Goal: Download file/media

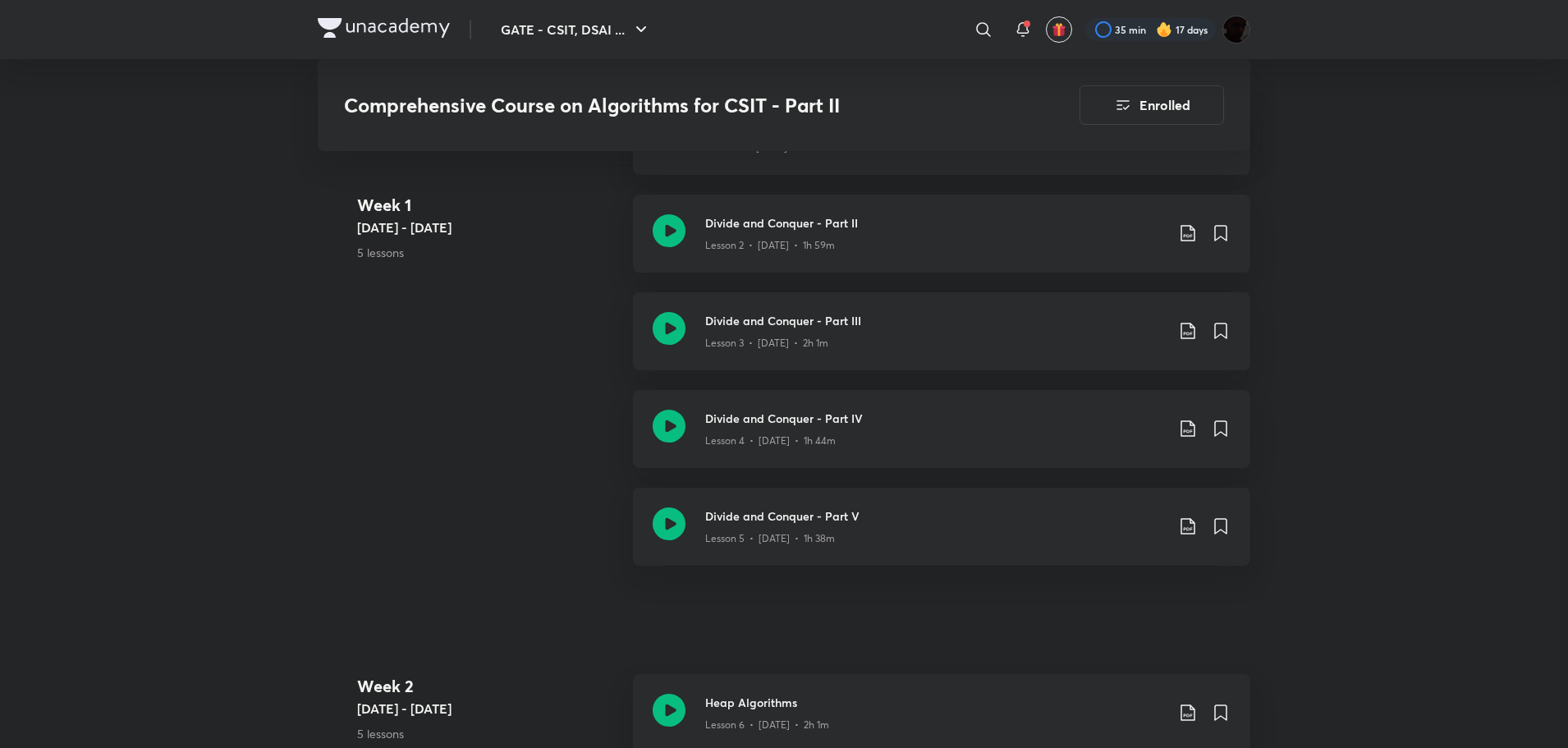
scroll to position [1068, 0]
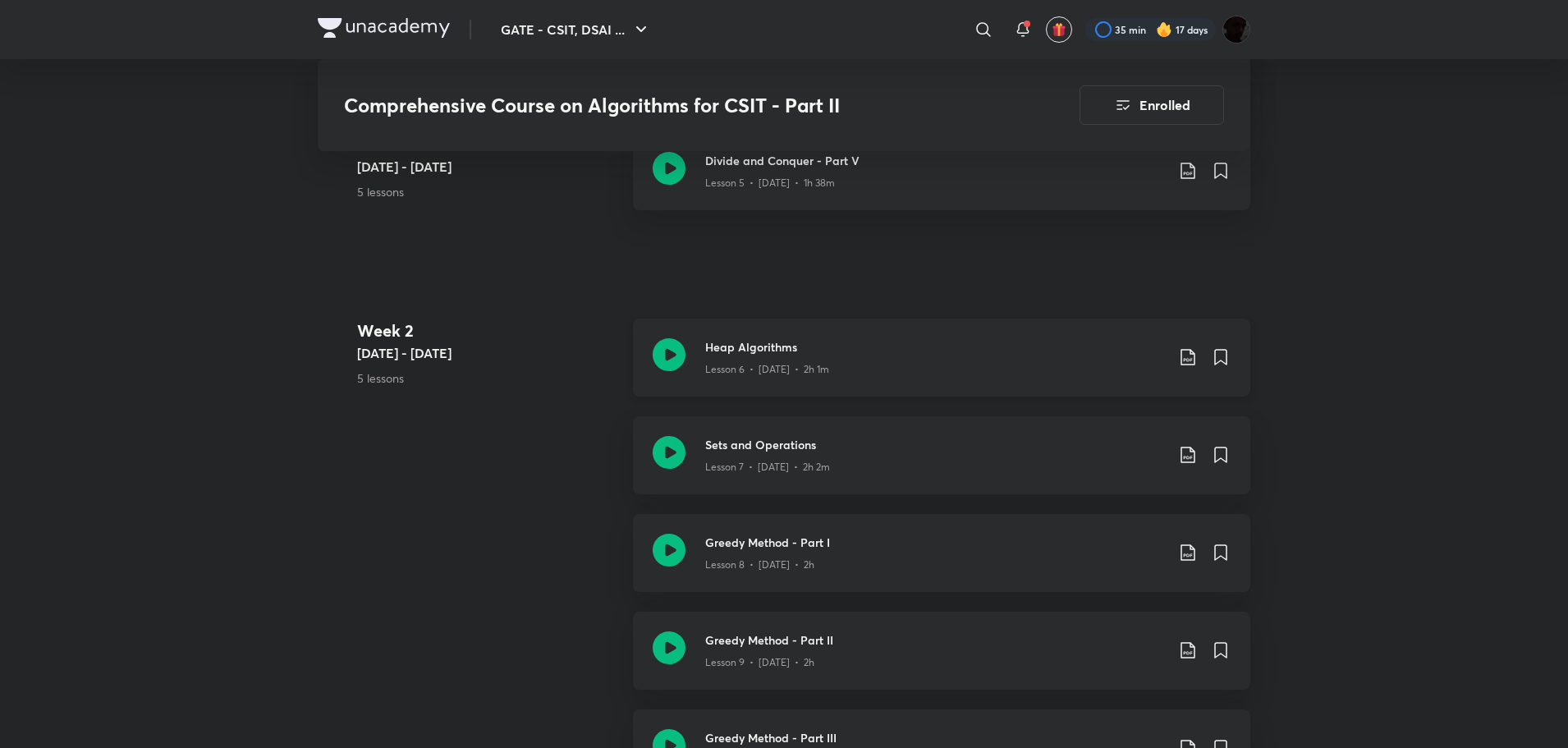
click at [1186, 351] on icon at bounding box center [1187, 357] width 19 height 19
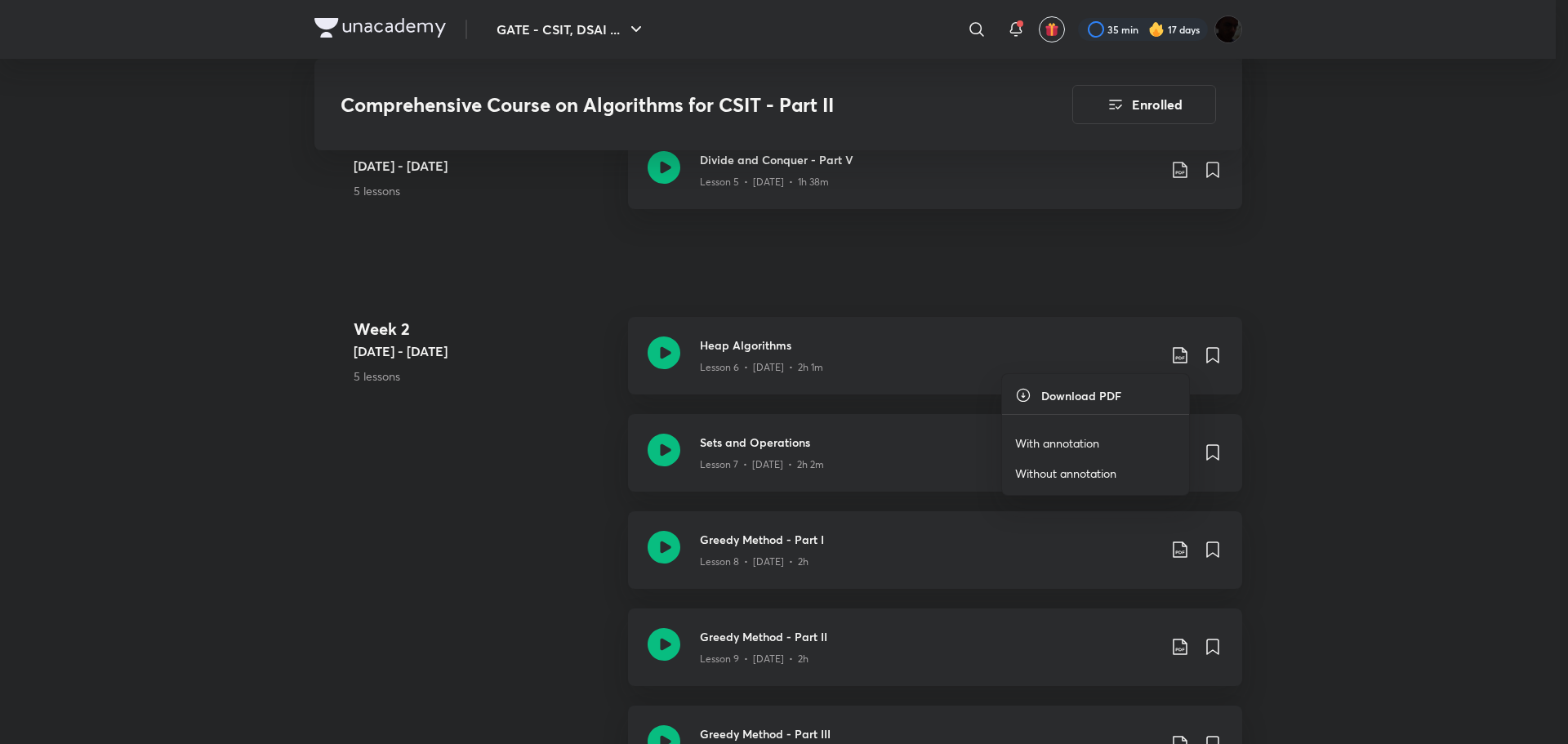
click at [1076, 437] on p "With annotation" at bounding box center [1058, 444] width 84 height 18
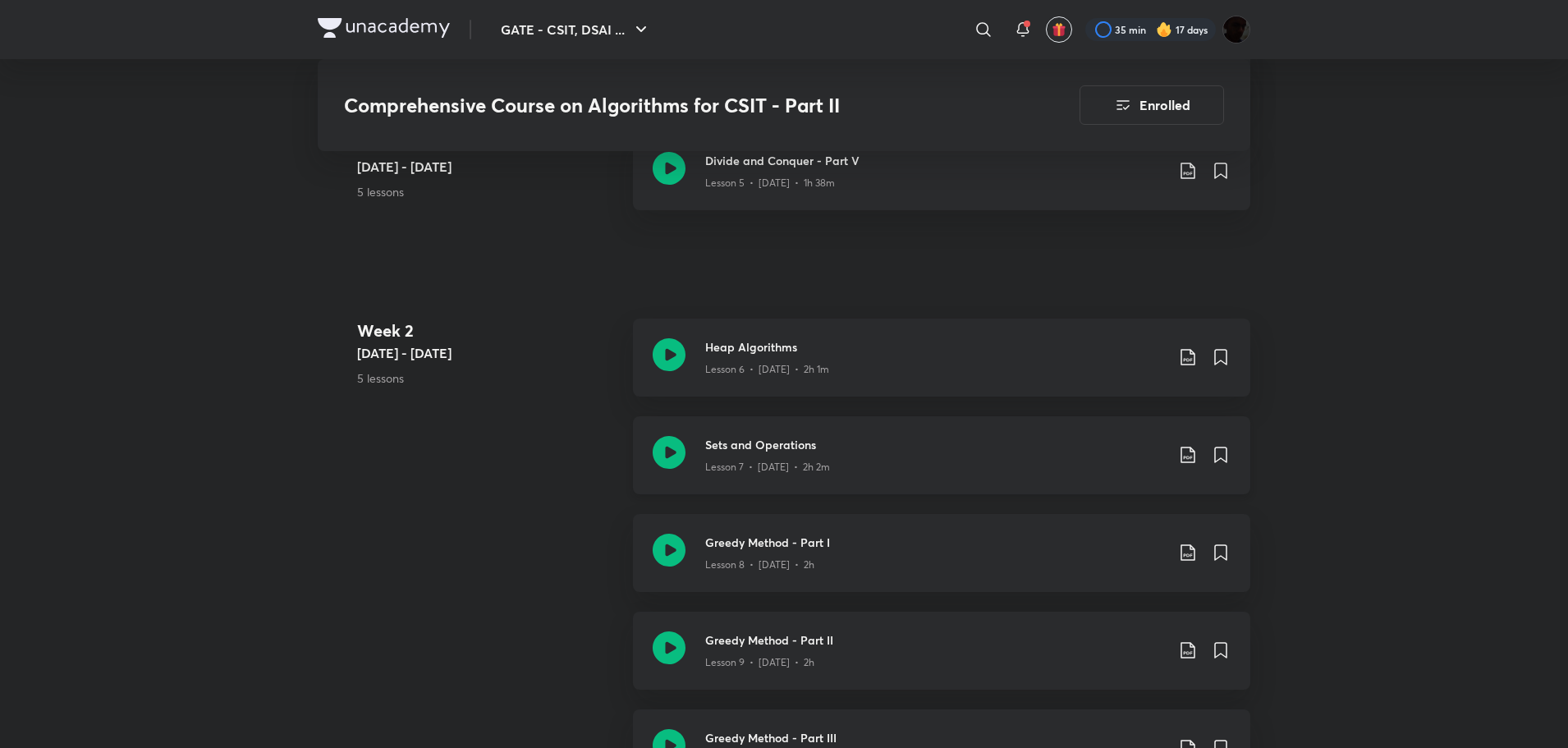
click at [1194, 449] on icon at bounding box center [1187, 455] width 19 height 19
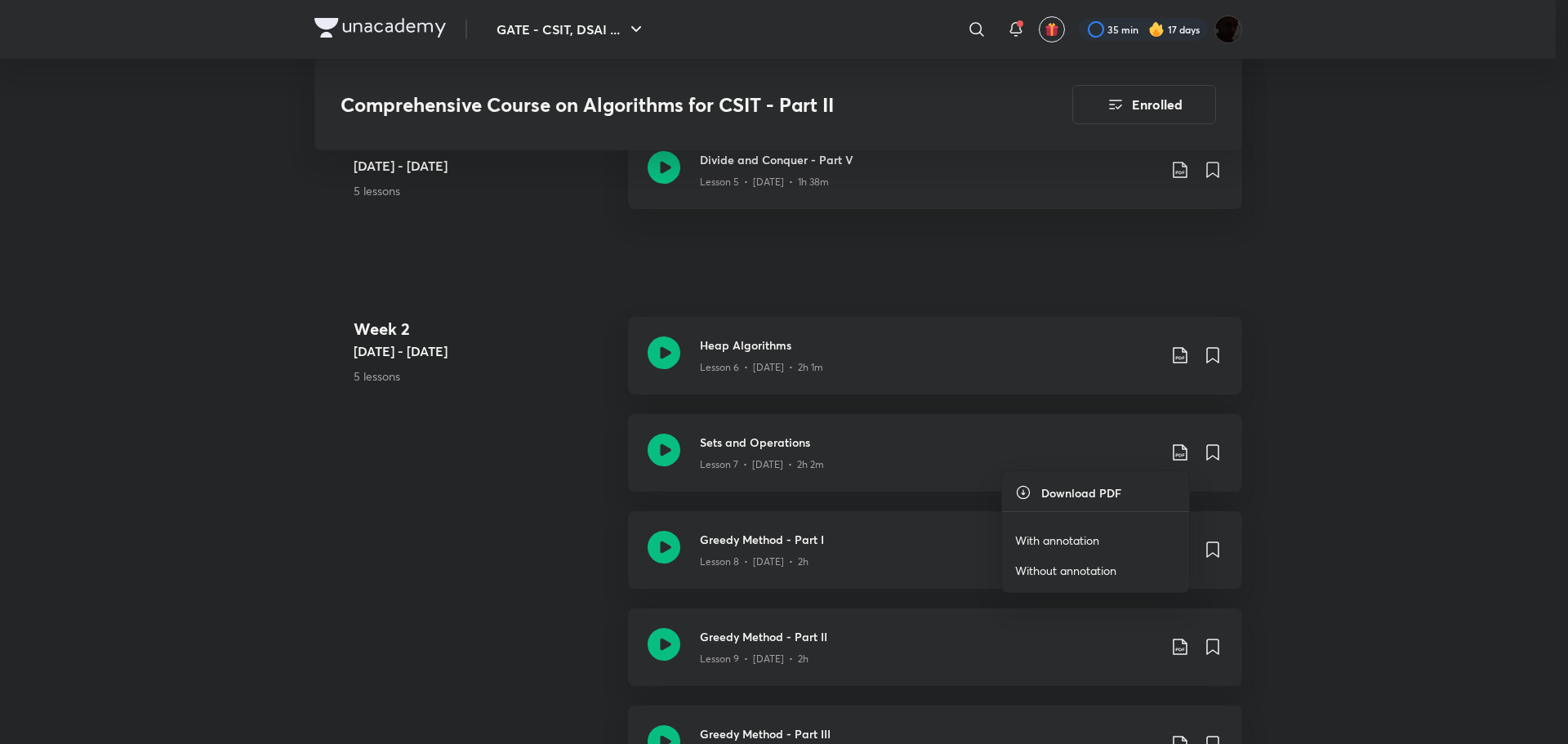
click at [1102, 537] on li "With annotation" at bounding box center [1095, 540] width 187 height 30
click at [1061, 532] on p "With annotation" at bounding box center [1058, 540] width 84 height 18
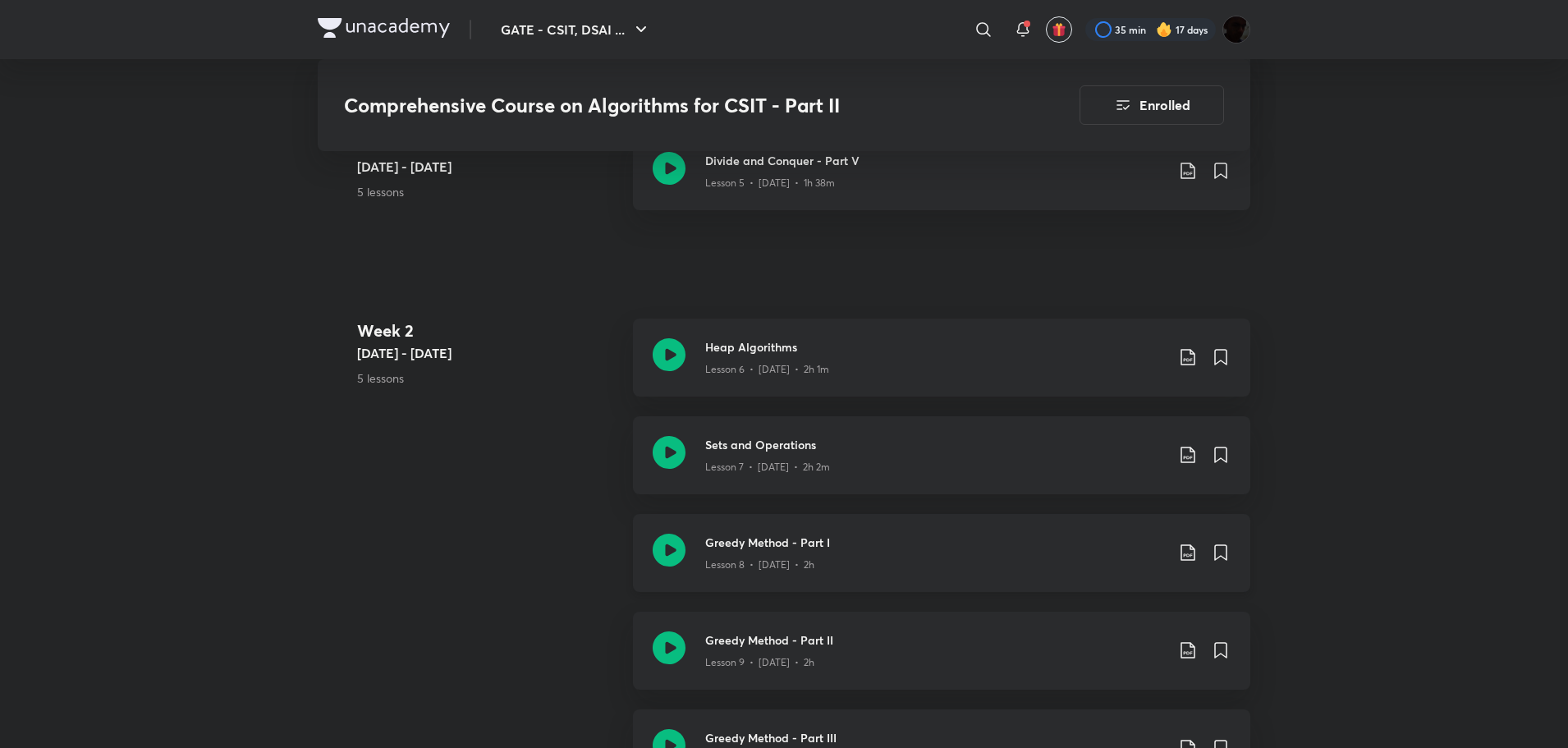
click at [1190, 553] on icon at bounding box center [1187, 553] width 19 height 19
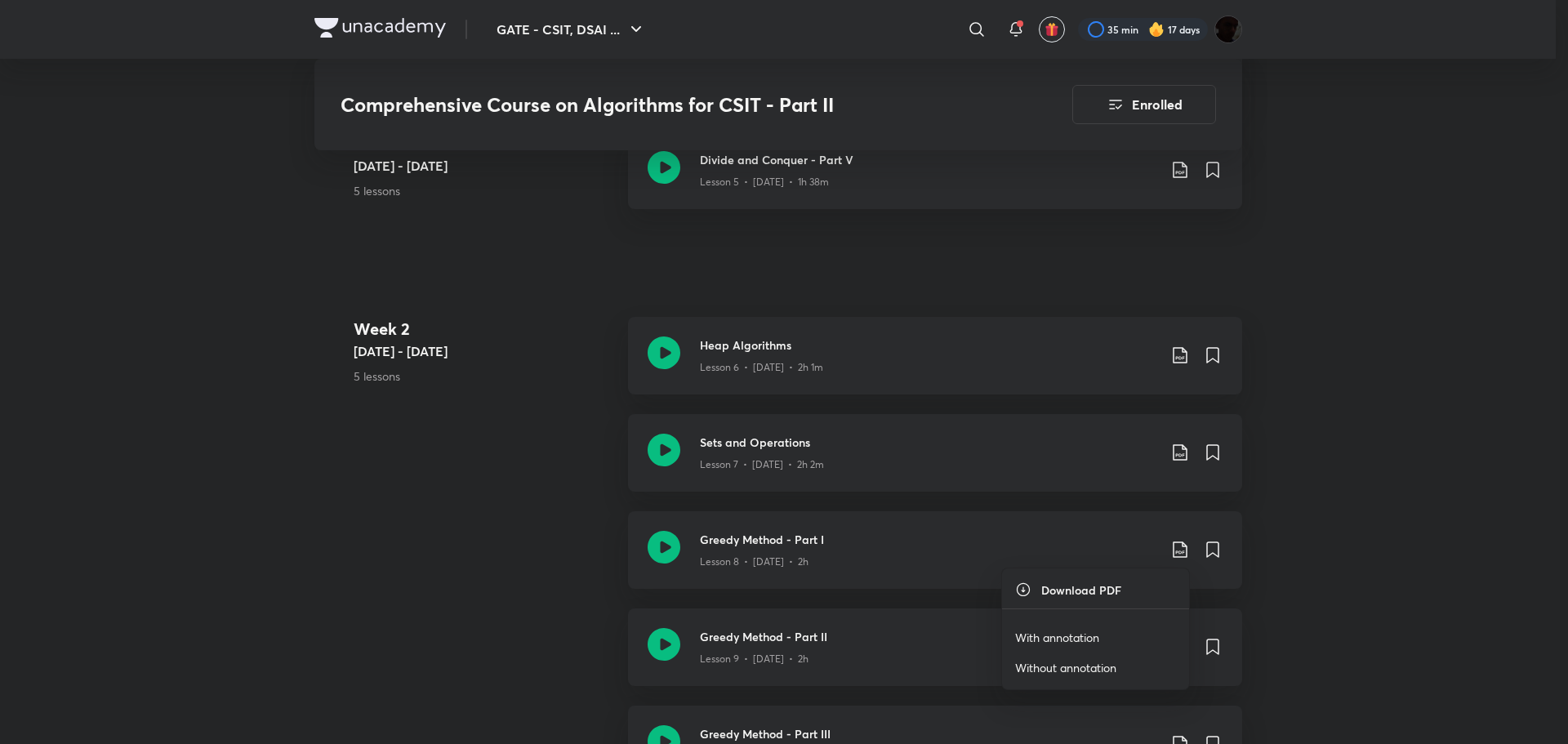
click at [1087, 636] on p "With annotation" at bounding box center [1058, 638] width 84 height 18
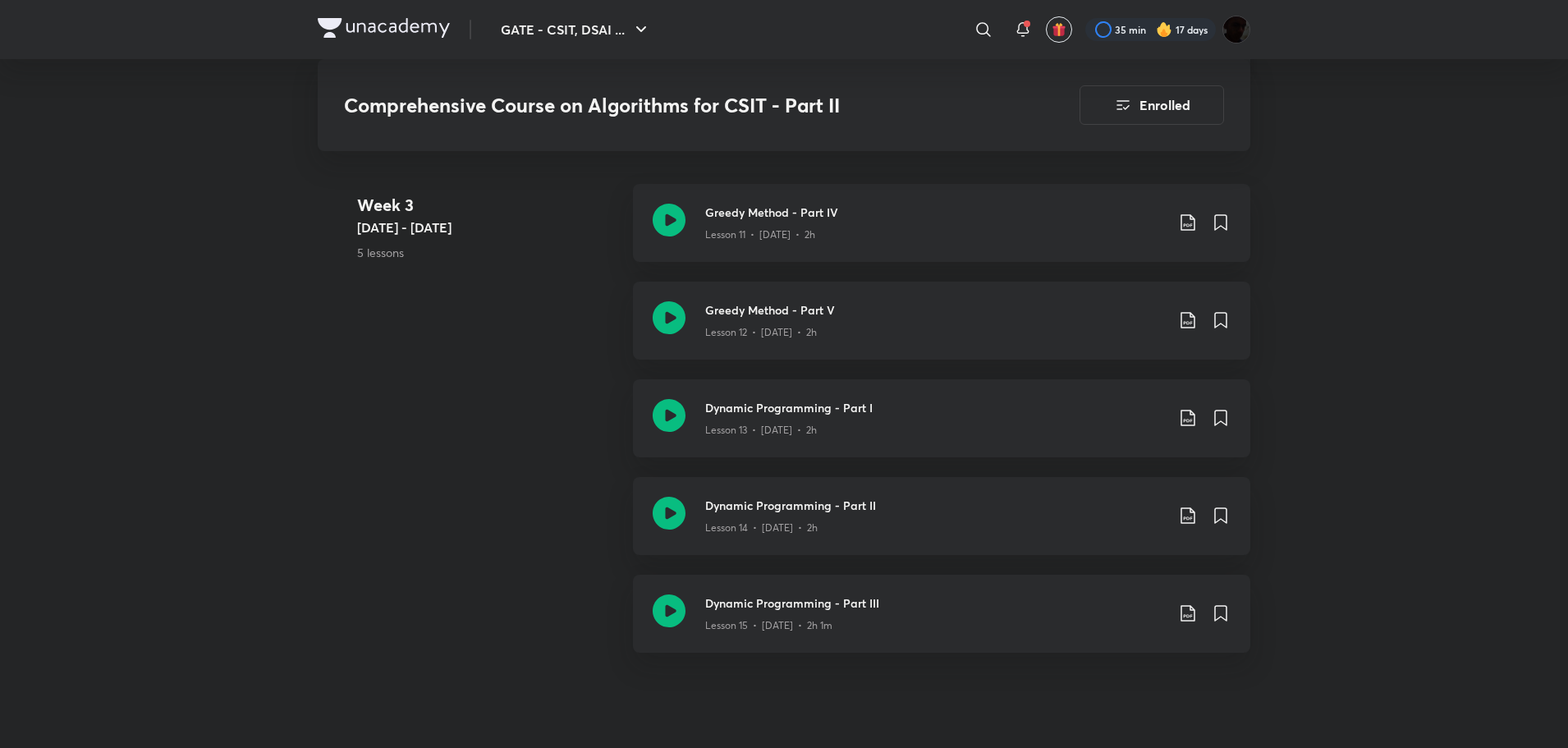
scroll to position [1424, 0]
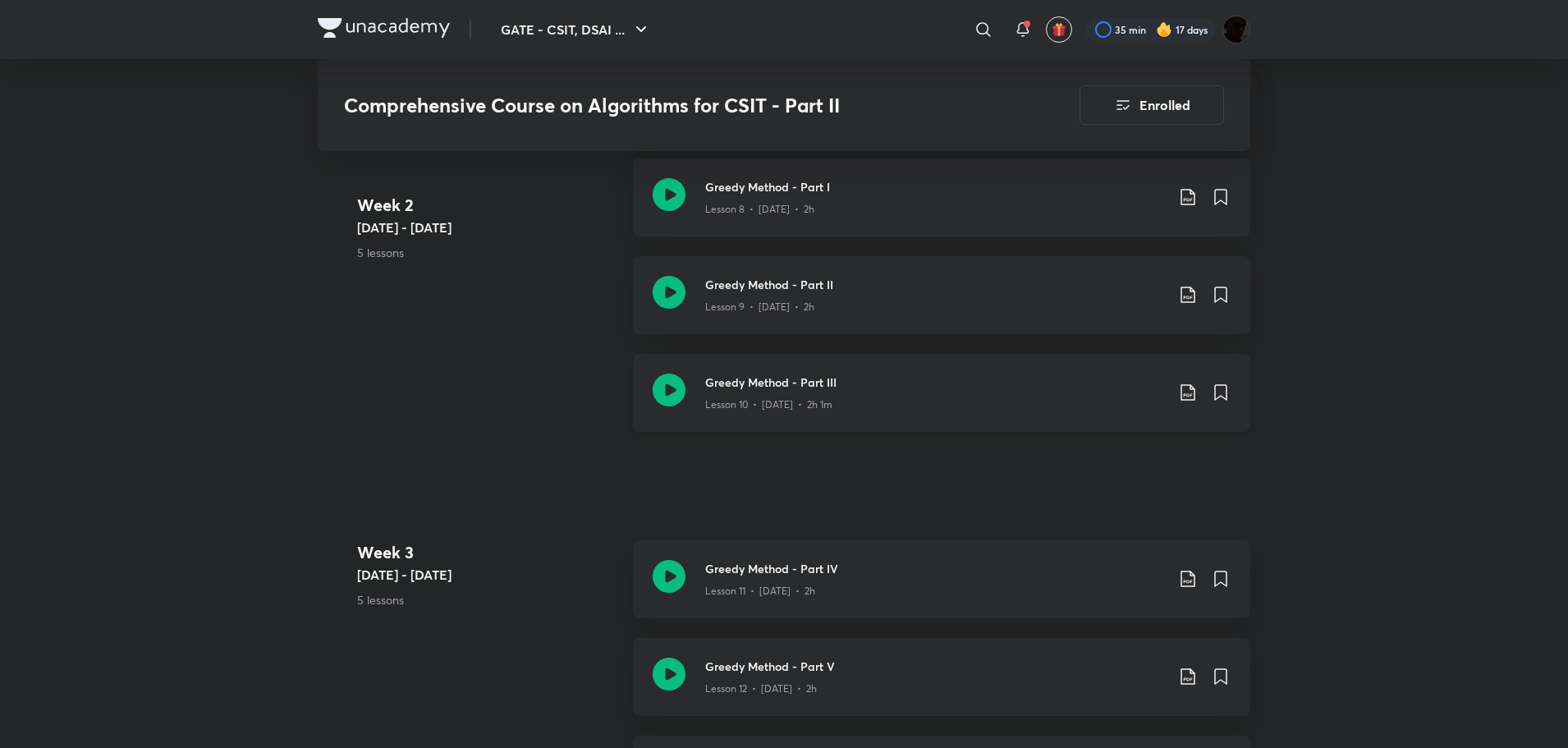
click at [1180, 387] on icon at bounding box center [1187, 392] width 19 height 19
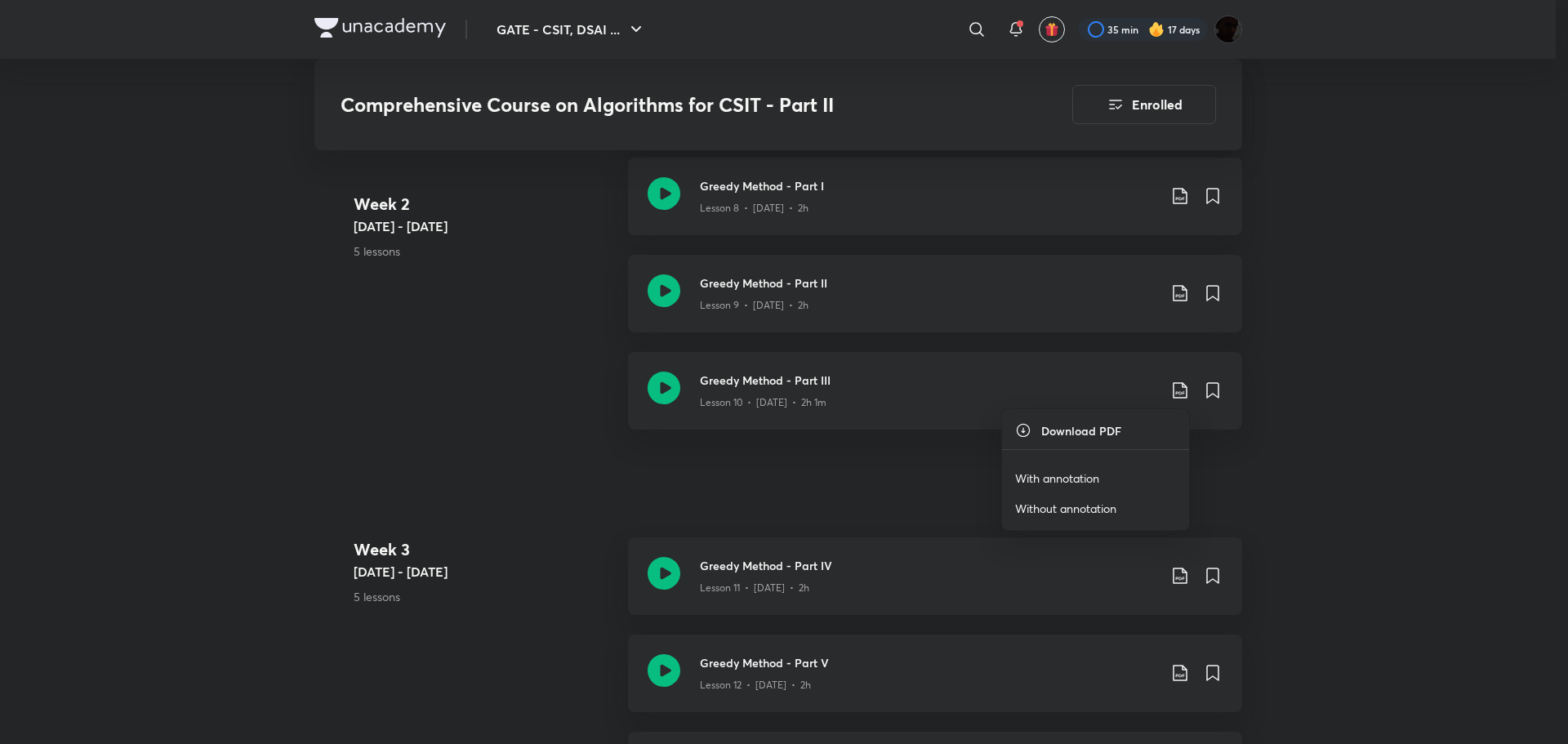
click at [1120, 480] on li "With annotation" at bounding box center [1095, 478] width 187 height 30
click at [1078, 477] on p "With annotation" at bounding box center [1058, 479] width 84 height 18
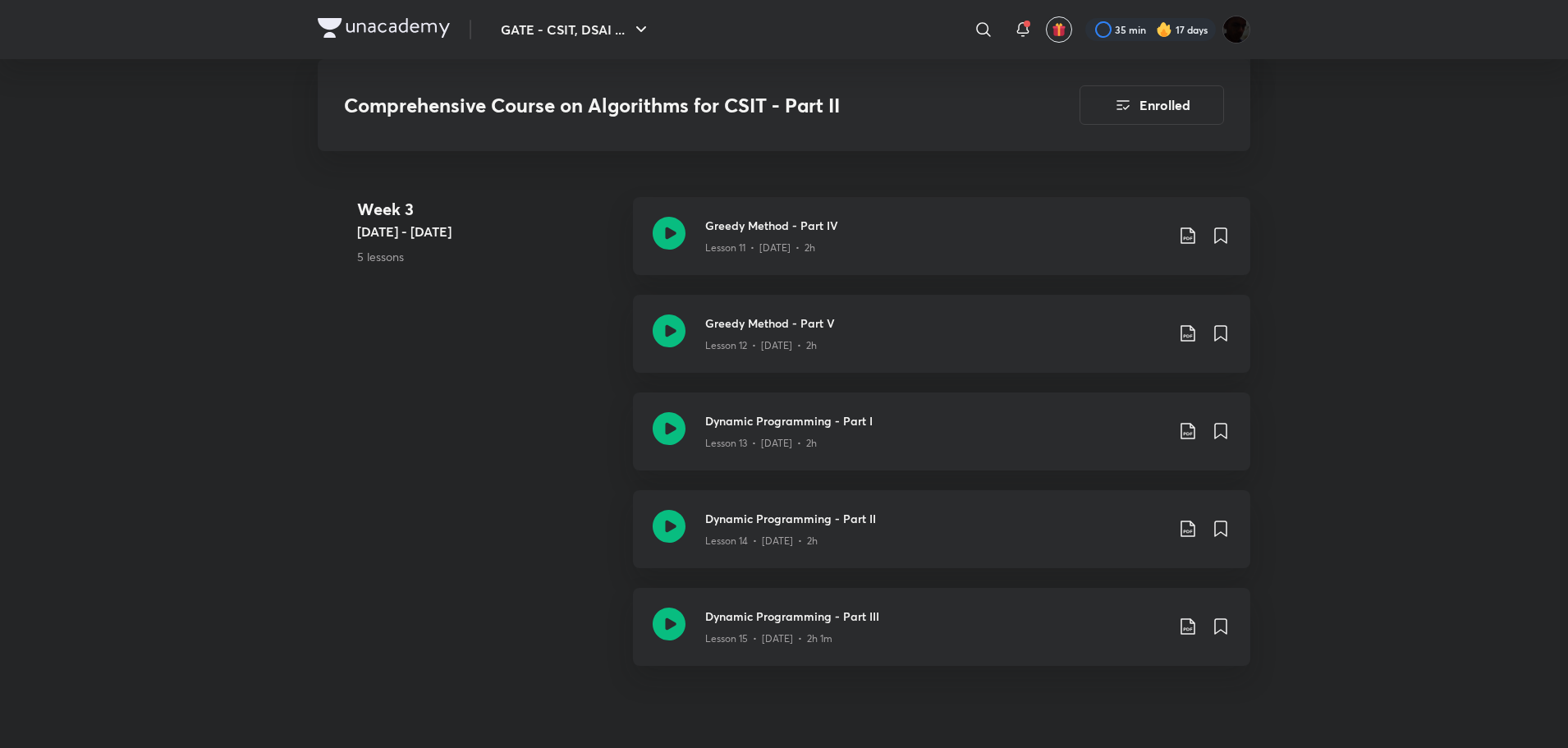
scroll to position [1779, 0]
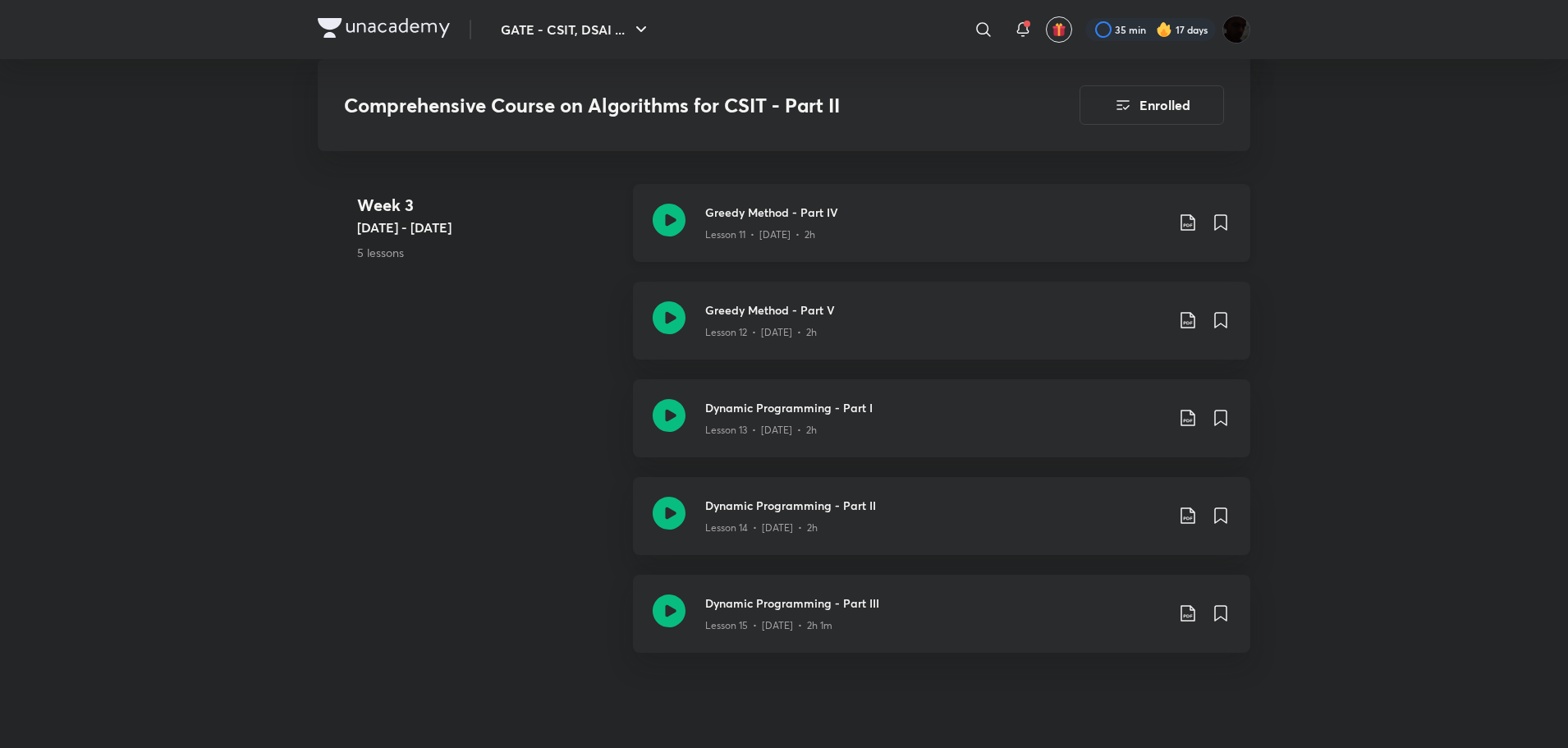
click at [1180, 225] on icon at bounding box center [1187, 223] width 19 height 19
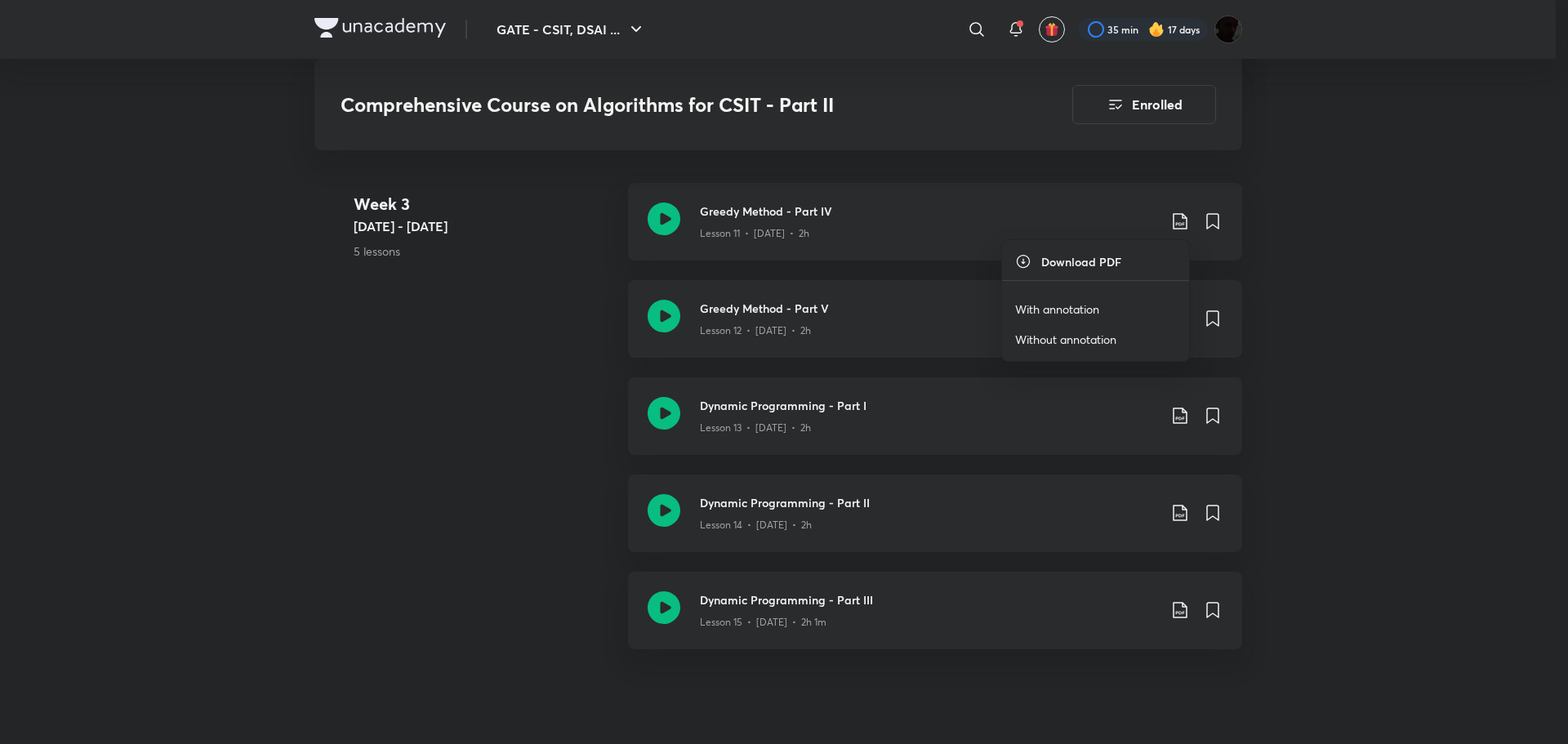
click at [1096, 303] on p "With annotation" at bounding box center [1058, 309] width 84 height 18
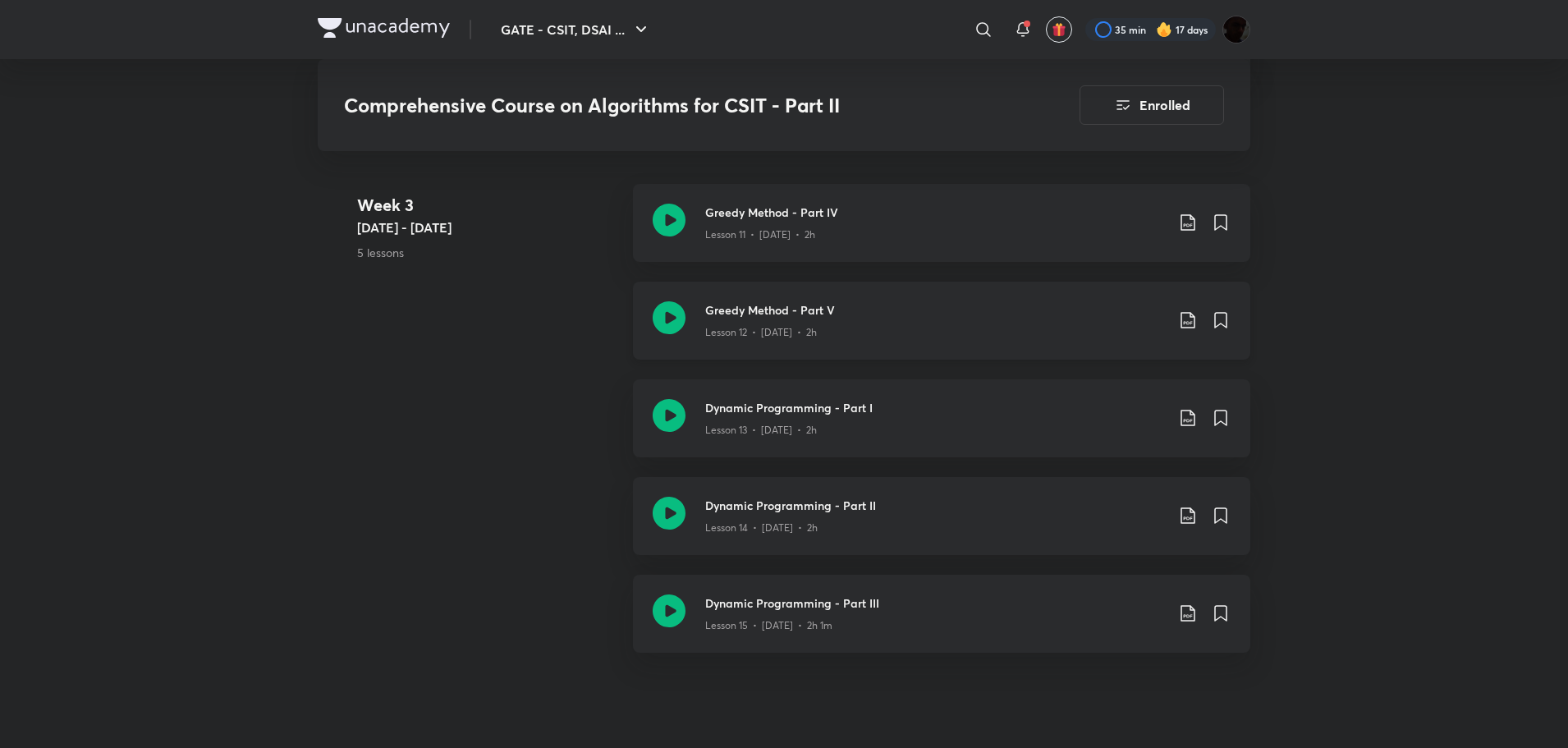
click at [1196, 317] on icon at bounding box center [1187, 321] width 19 height 19
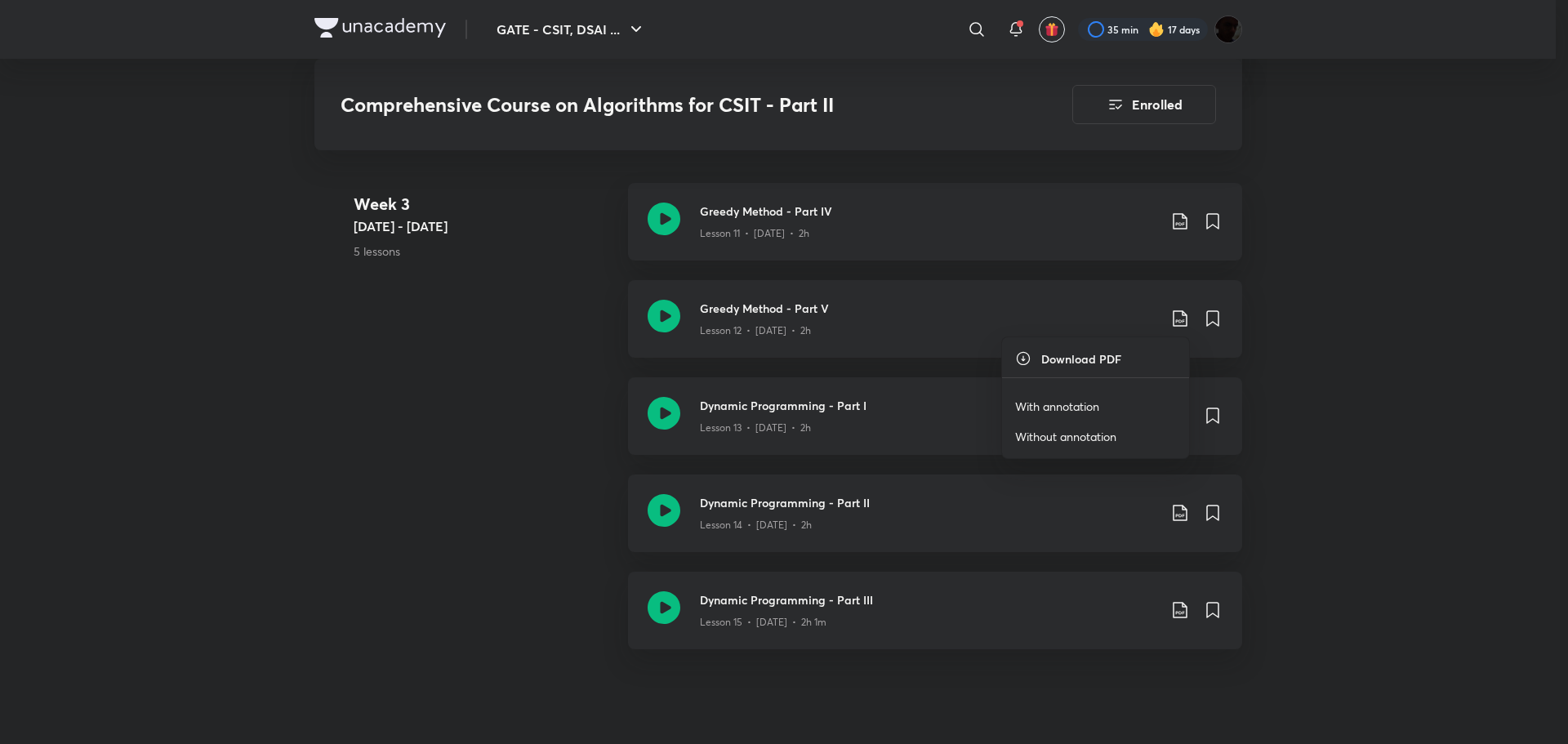
click at [1113, 401] on li "With annotation" at bounding box center [1095, 406] width 187 height 30
click at [1050, 401] on p "With annotation" at bounding box center [1058, 407] width 84 height 18
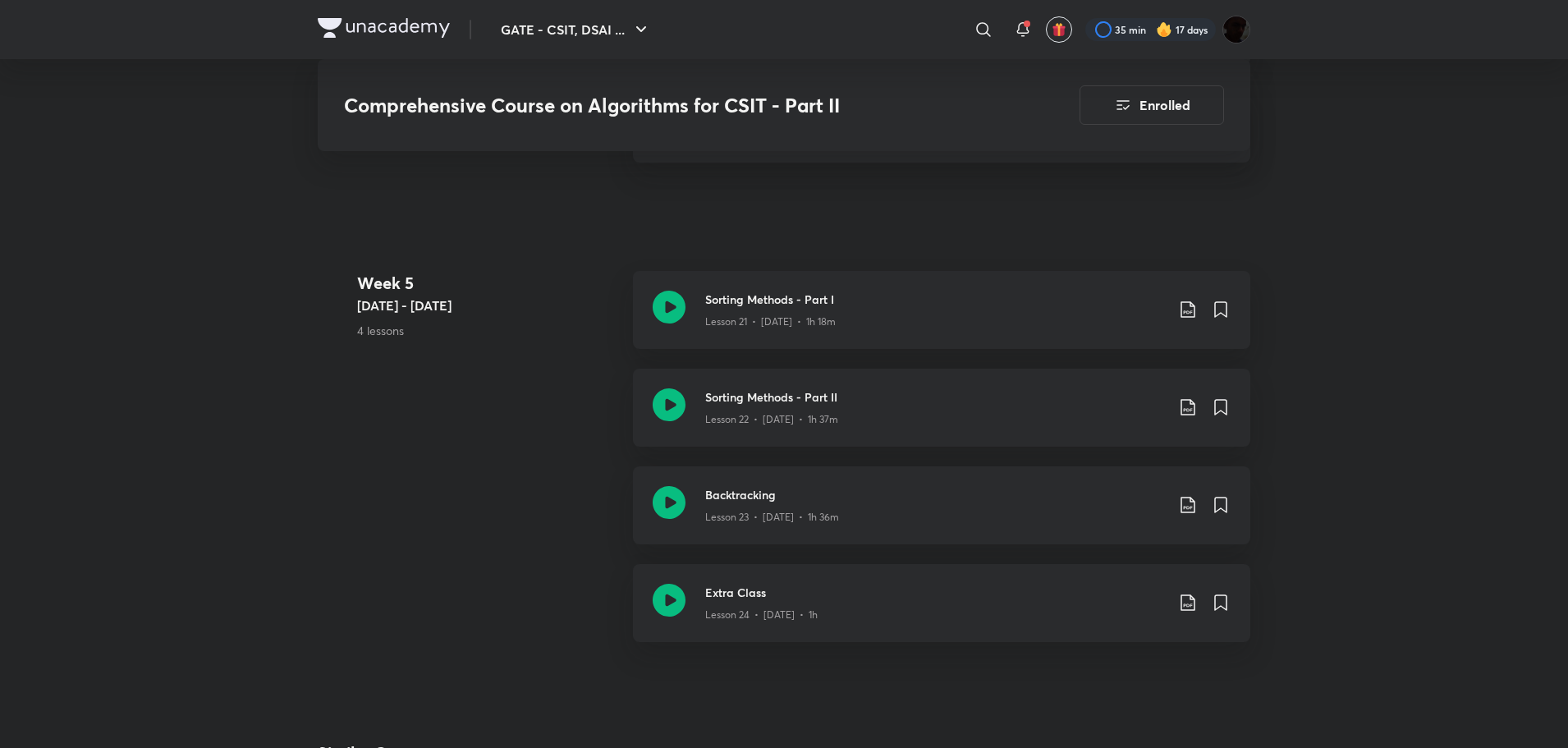
scroll to position [2490, 0]
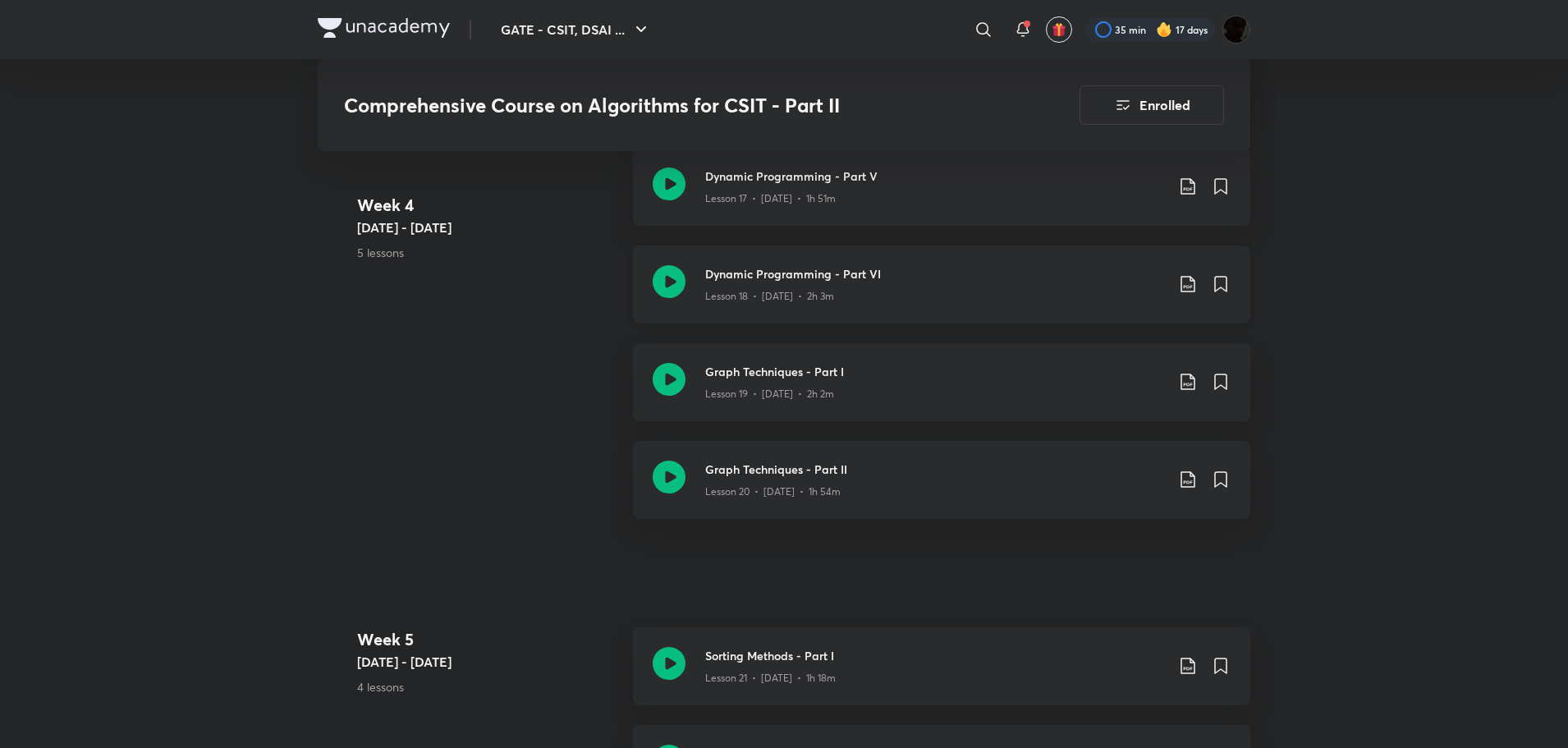
click at [1189, 277] on icon at bounding box center [1187, 284] width 19 height 19
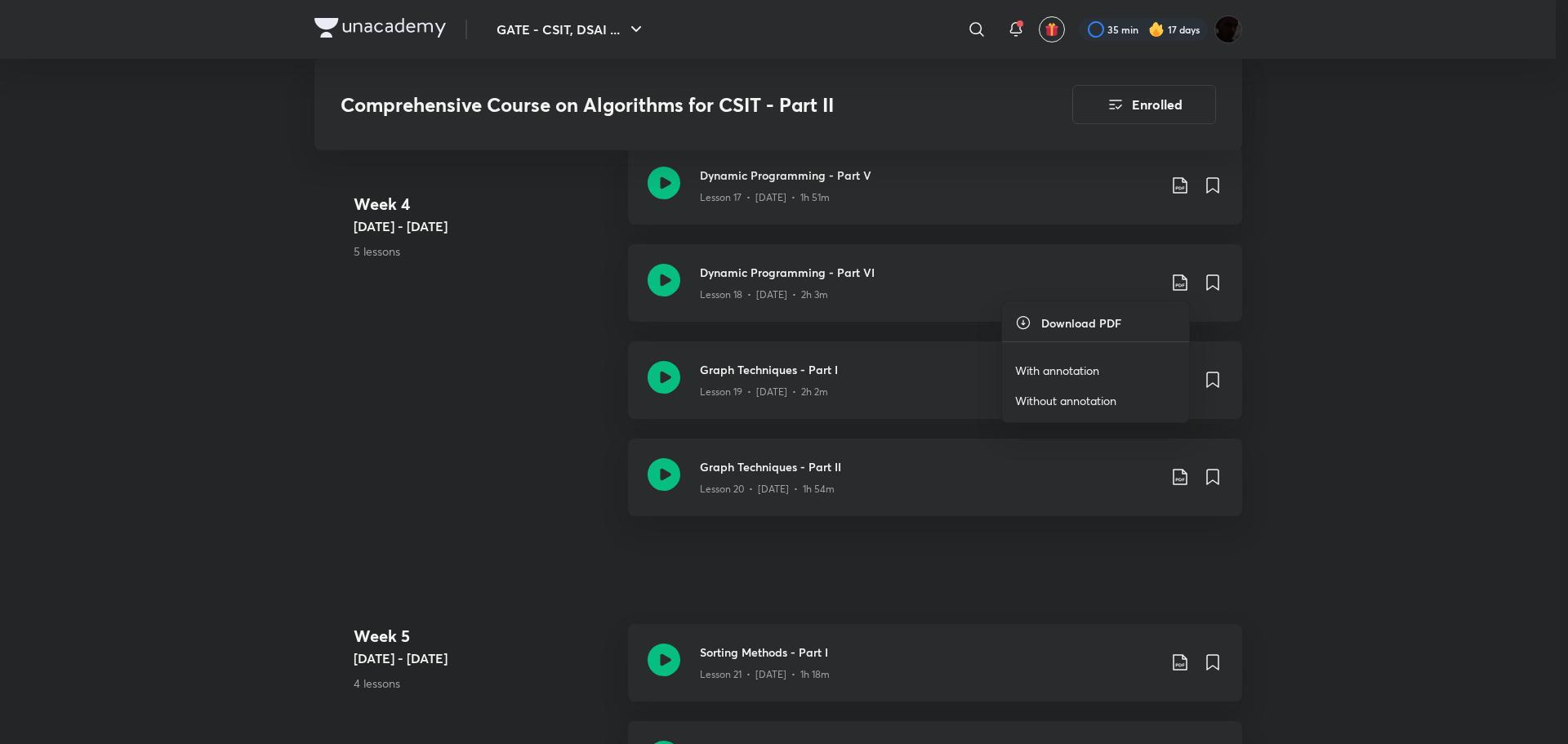
click at [1424, 378] on div at bounding box center [784, 372] width 1568 height 744
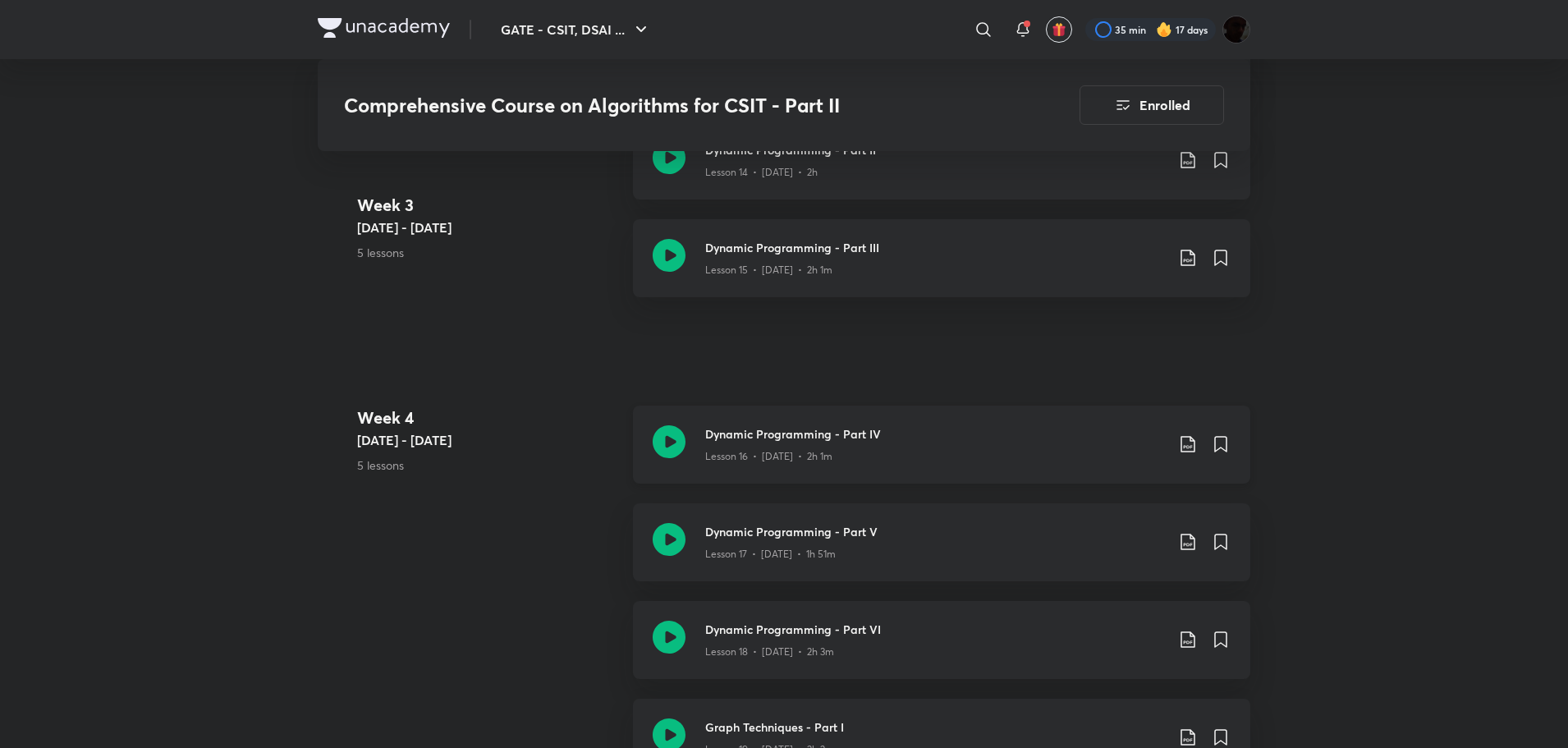
scroll to position [1779, 0]
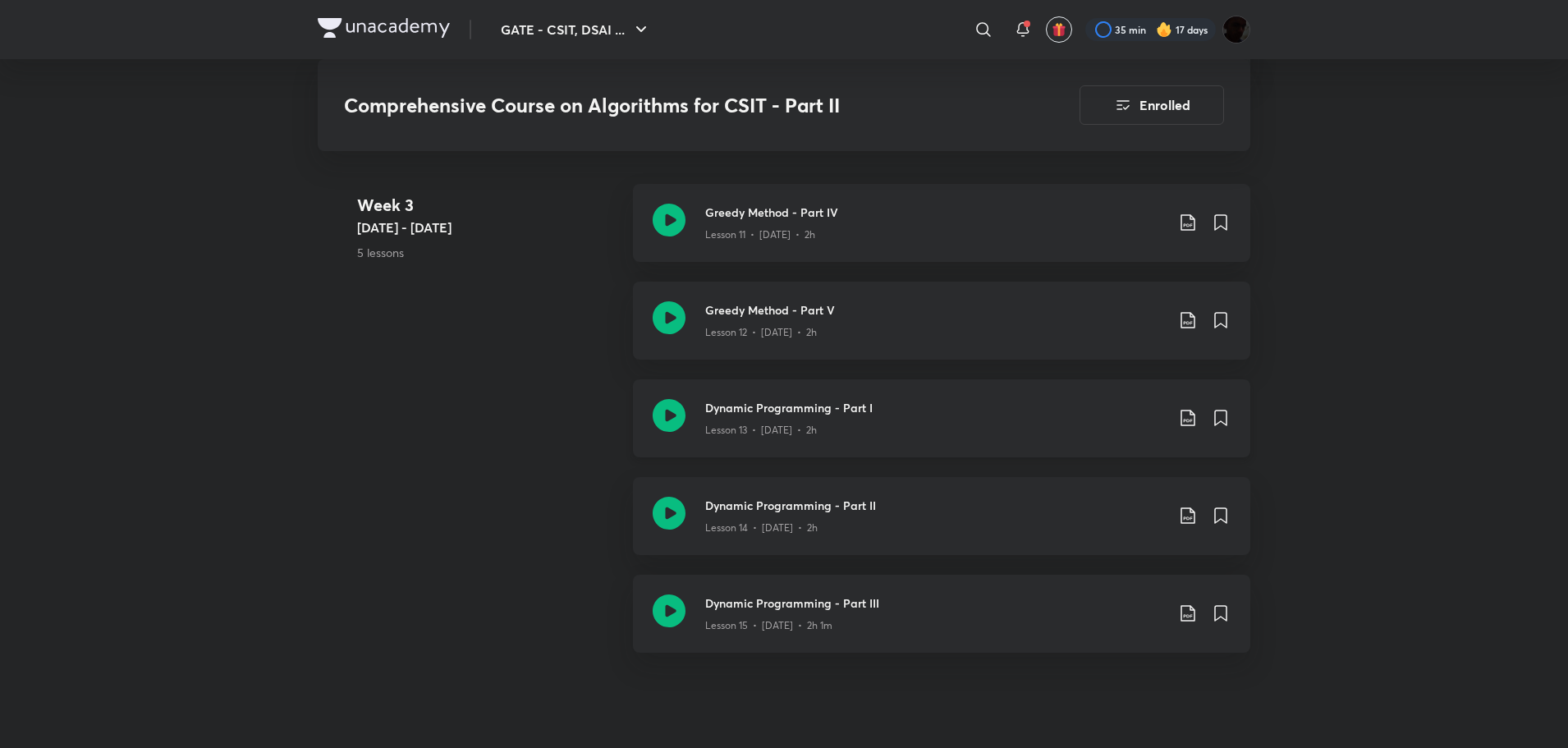
click at [1186, 412] on icon at bounding box center [1187, 418] width 19 height 19
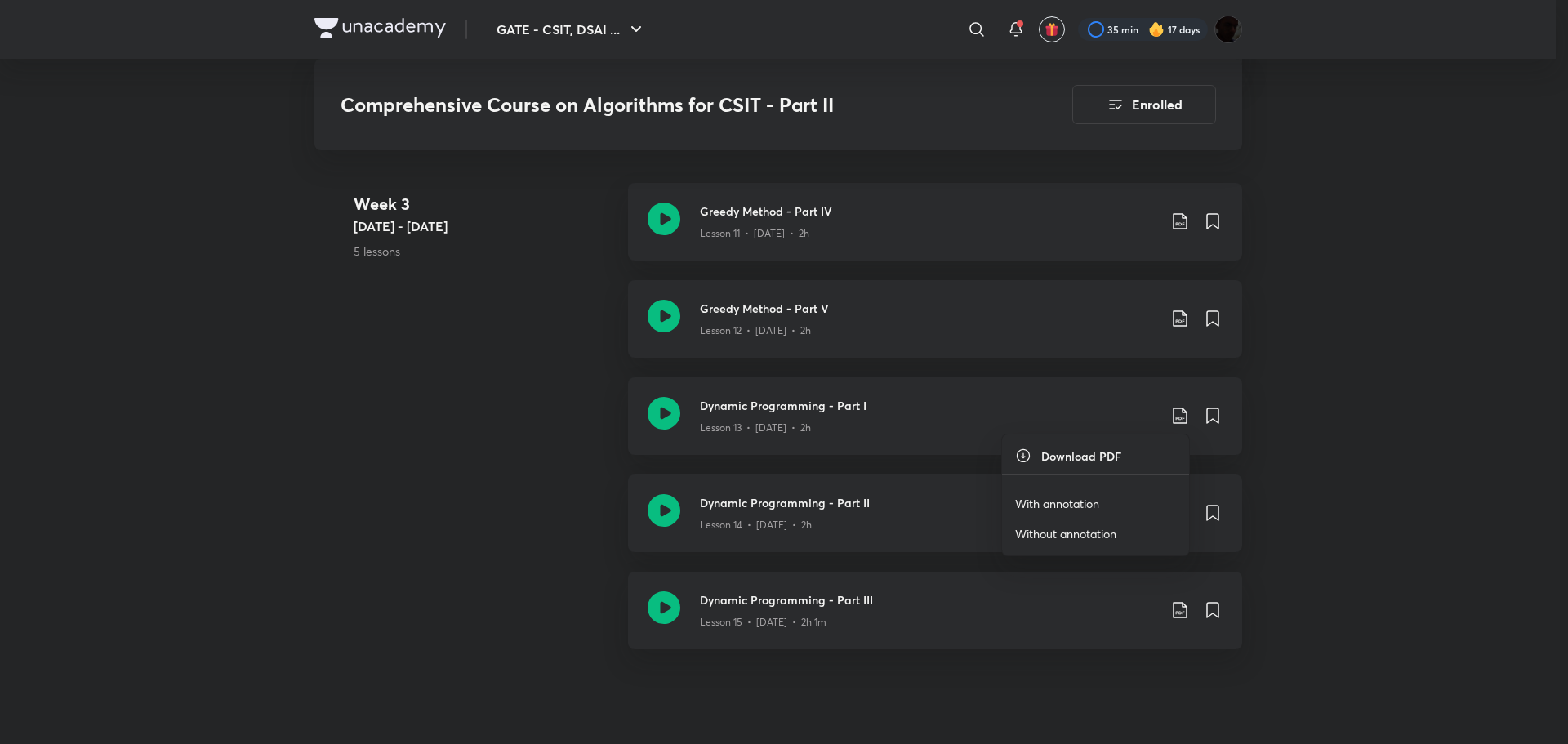
click at [1051, 495] on li "With annotation" at bounding box center [1095, 503] width 187 height 30
click at [1068, 498] on p "With annotation" at bounding box center [1058, 504] width 84 height 18
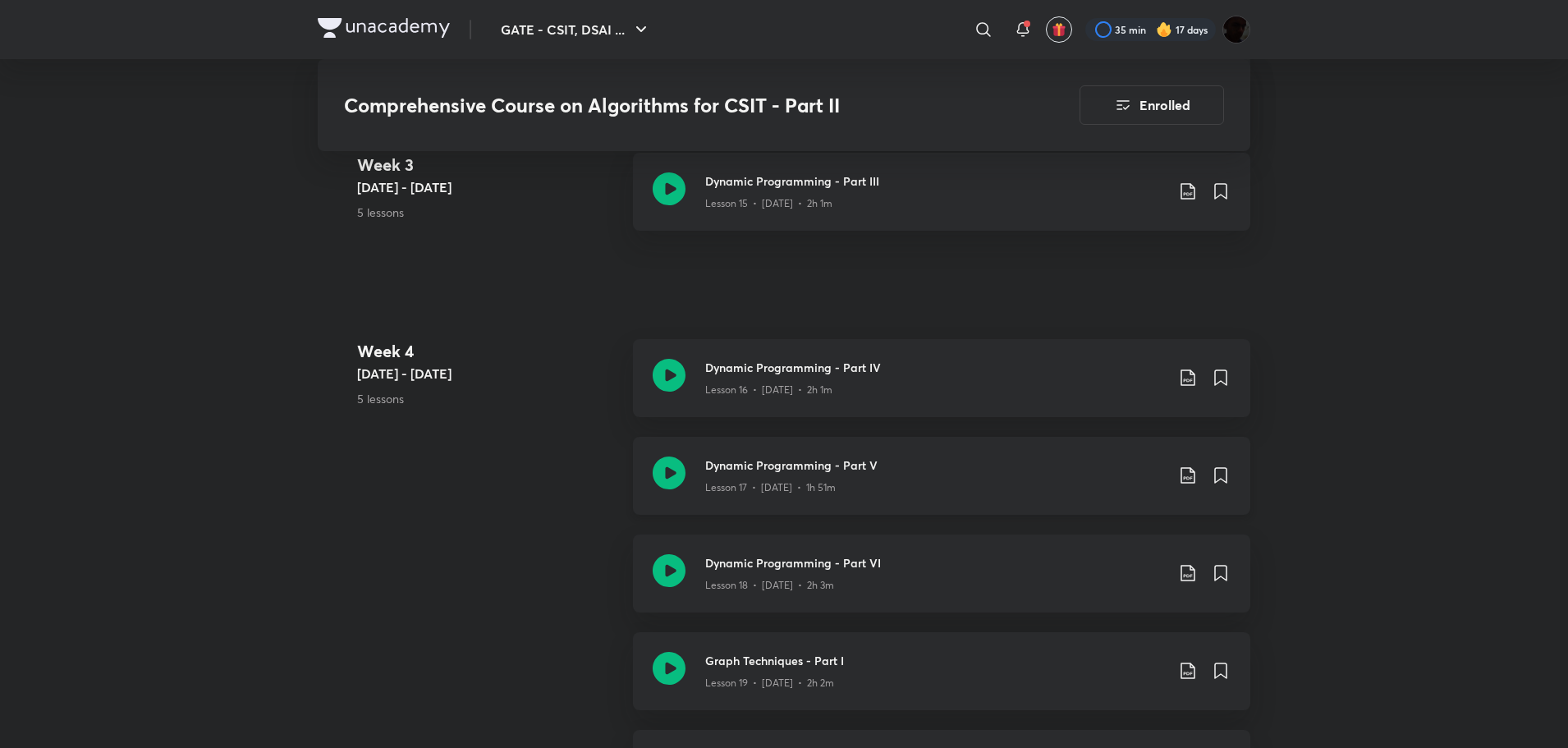
scroll to position [2135, 0]
